Goal: Complete application form: Complete application form

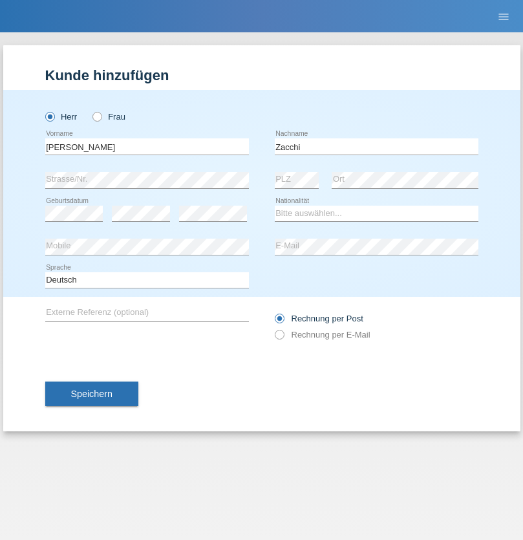
type input "Zacchi"
select select "IT"
select select "C"
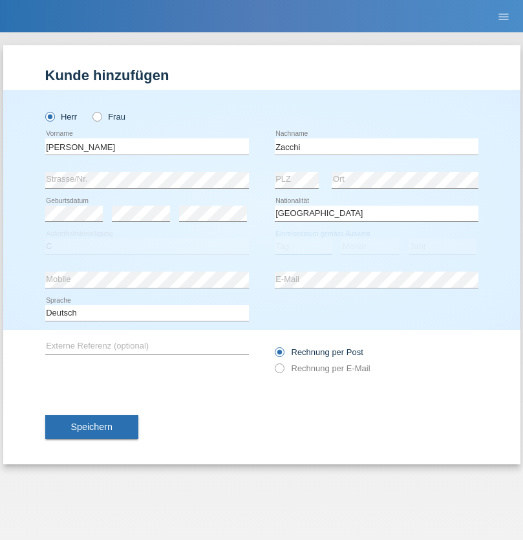
select select "22"
select select "12"
select select "1964"
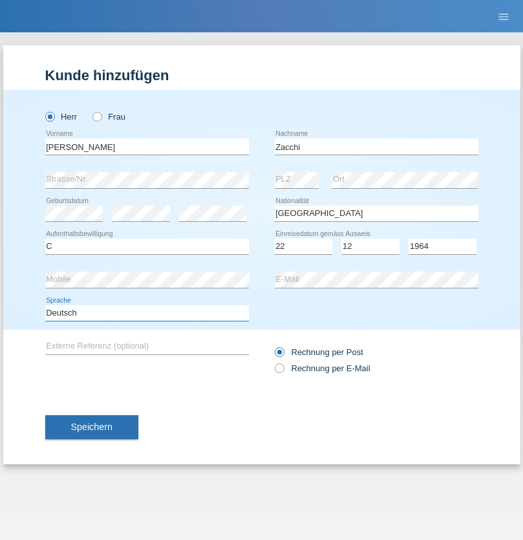
select select "en"
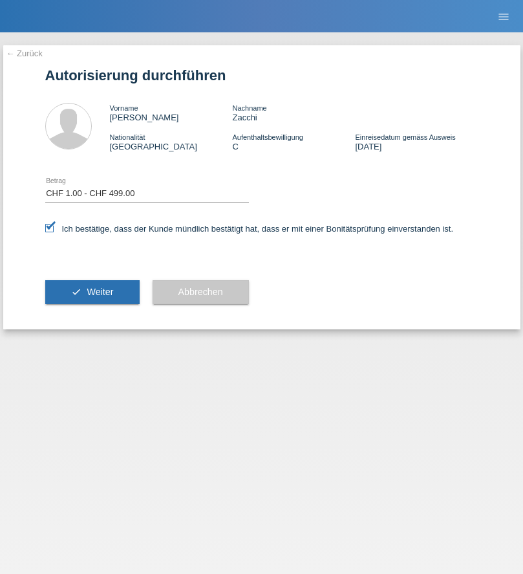
select select "1"
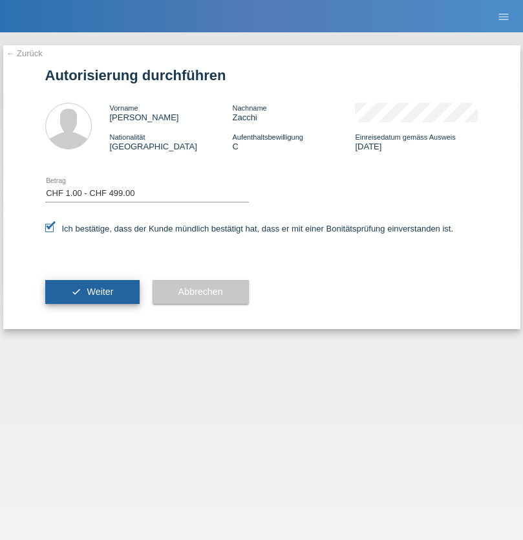
click at [92, 292] on span "Weiter" at bounding box center [100, 291] width 27 height 10
